Goal: Transaction & Acquisition: Purchase product/service

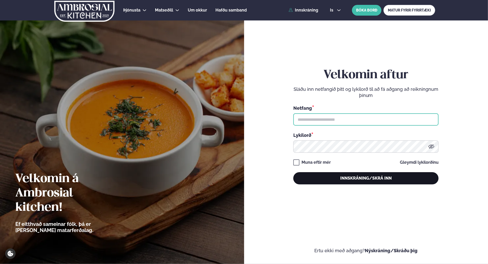
type input "**********"
click at [350, 177] on button "Innskráning/Skrá inn" at bounding box center [365, 178] width 145 height 12
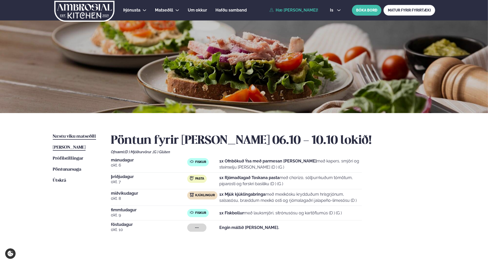
click at [78, 137] on span "Næstu viku matseðill" at bounding box center [74, 136] width 43 height 4
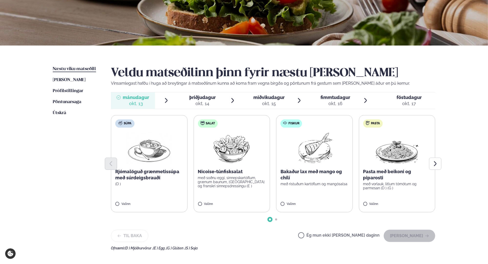
scroll to position [68, 0]
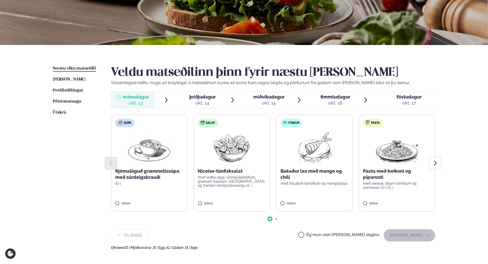
click at [316, 147] on img at bounding box center [314, 147] width 45 height 33
click at [73, 101] on span "Pöntunarsaga" at bounding box center [67, 101] width 28 height 4
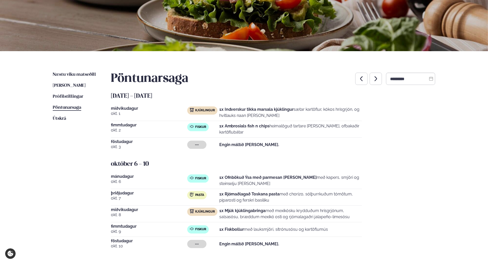
scroll to position [68, 0]
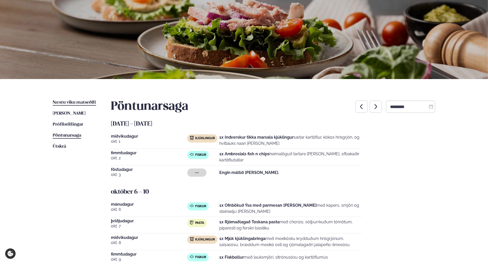
click at [85, 101] on span "Næstu viku matseðill" at bounding box center [74, 102] width 43 height 4
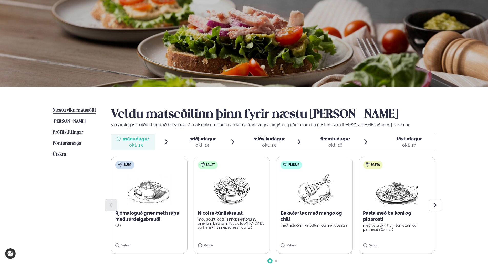
scroll to position [34, 0]
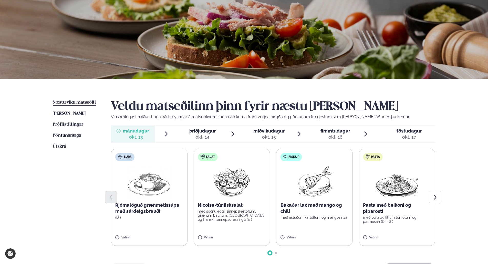
click at [324, 191] on div at bounding box center [273, 197] width 324 height 12
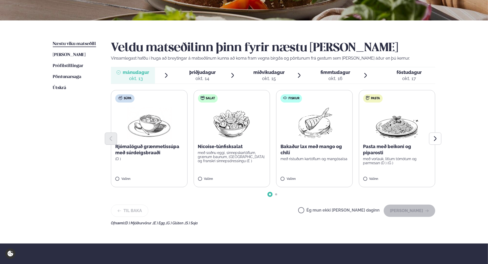
scroll to position [102, 0]
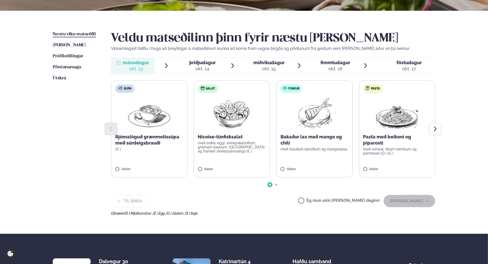
click at [303, 165] on label "Fiskur Bakaður lax með mango og chilí með ristuðum kartöflum og mangósalsa Vali…" at bounding box center [314, 128] width 77 height 97
click at [292, 167] on label "Fiskur Bakaður lax með mango og chilí með ristuðum kartöflum og mangósalsa Vali…" at bounding box center [314, 128] width 77 height 97
click at [410, 200] on button "[PERSON_NAME]" at bounding box center [408, 201] width 51 height 12
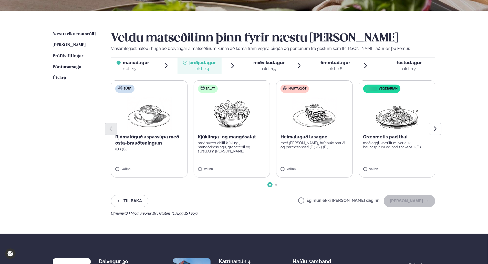
click at [148, 118] on img at bounding box center [148, 113] width 45 height 33
click at [318, 113] on img at bounding box center [314, 113] width 45 height 33
click at [398, 199] on button "[PERSON_NAME]" at bounding box center [408, 201] width 51 height 12
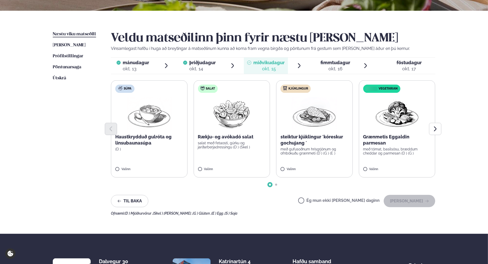
click at [262, 62] on span "miðvikudagur" at bounding box center [268, 62] width 31 height 5
click at [265, 64] on span "miðvikudagur" at bounding box center [268, 62] width 31 height 5
click at [315, 117] on img at bounding box center [314, 113] width 45 height 33
click at [409, 200] on button "[PERSON_NAME]" at bounding box center [408, 201] width 51 height 12
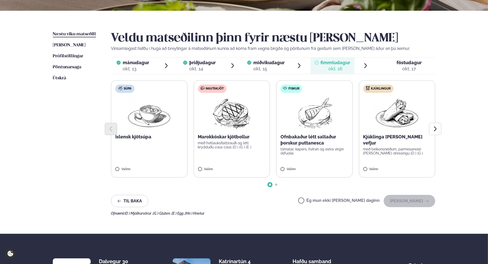
click at [338, 63] on span "fimmtudagur" at bounding box center [335, 62] width 30 height 5
click at [313, 114] on img at bounding box center [314, 113] width 45 height 33
click at [414, 201] on button "[PERSON_NAME]" at bounding box center [408, 201] width 51 height 12
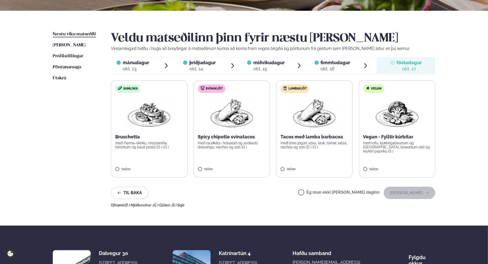
click at [405, 61] on span "föstudagur" at bounding box center [408, 62] width 25 height 5
click at [310, 112] on img at bounding box center [314, 113] width 45 height 33
click at [405, 193] on button "[PERSON_NAME]" at bounding box center [408, 193] width 51 height 12
